Goal: Obtain resource: Obtain resource

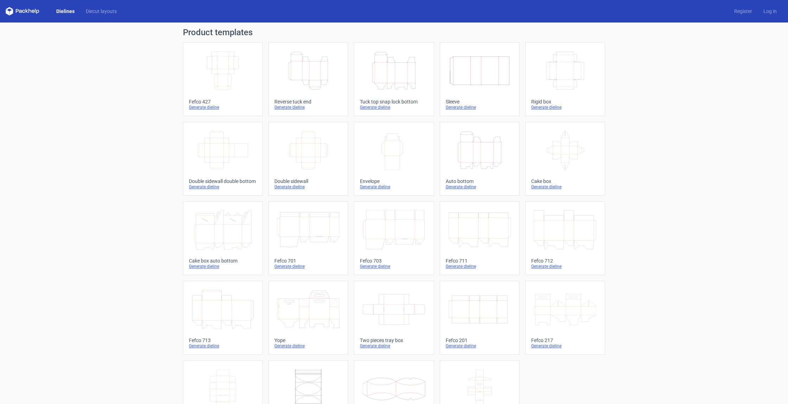
click at [59, 12] on link "Dielines" at bounding box center [66, 11] width 30 height 7
click at [98, 13] on link "Diecut layouts" at bounding box center [101, 11] width 42 height 7
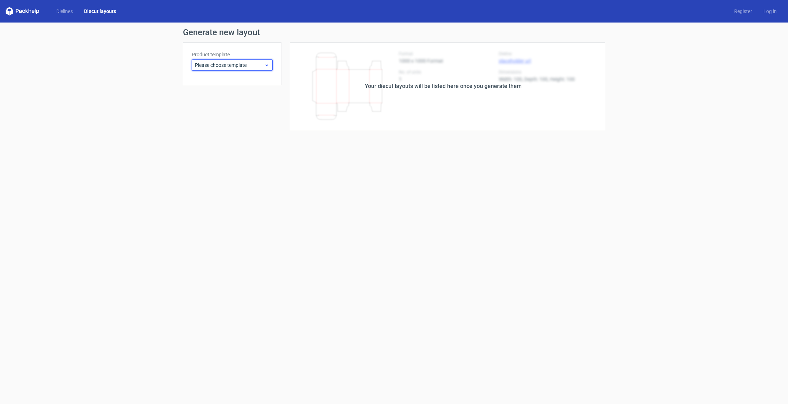
click at [232, 62] on span "Please choose template" at bounding box center [229, 65] width 69 height 7
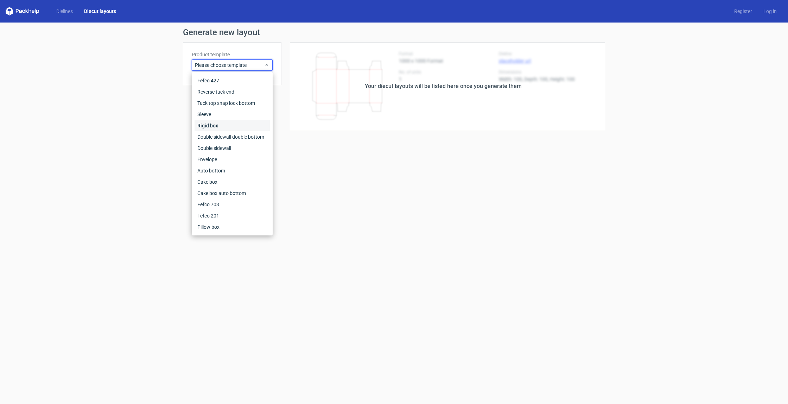
click at [241, 124] on div "Rigid box" at bounding box center [232, 125] width 75 height 11
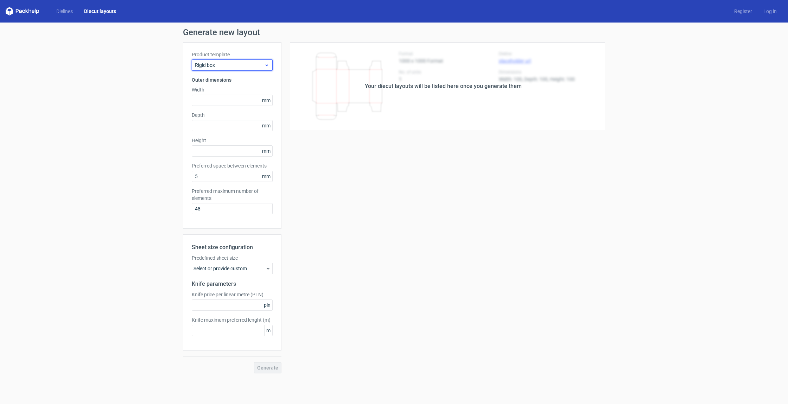
click at [247, 68] on span "Rigid box" at bounding box center [229, 65] width 69 height 7
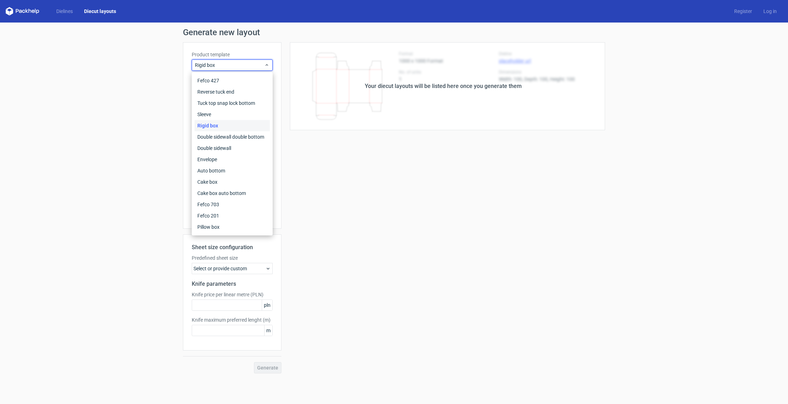
click at [76, 51] on div "Generate new layout Product template Rigid box Outer dimensions Width mm Depth …" at bounding box center [394, 201] width 788 height 356
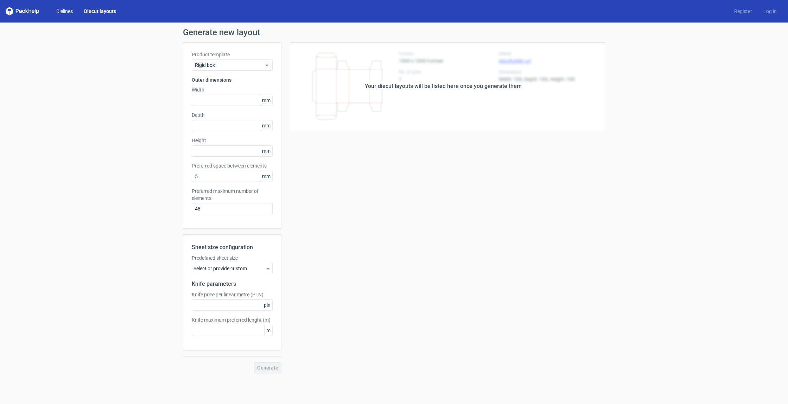
click at [67, 13] on link "Dielines" at bounding box center [65, 11] width 28 height 7
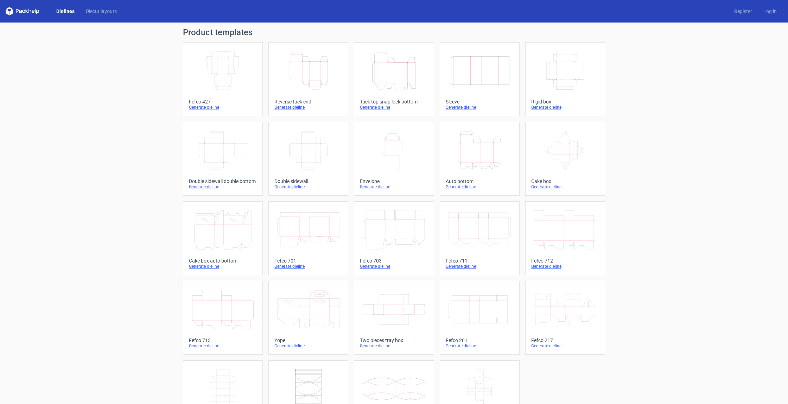
click at [33, 13] on icon at bounding box center [23, 11] width 34 height 8
